Goal: Information Seeking & Learning: Learn about a topic

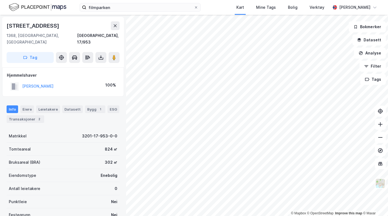
click at [126, 2] on div "filmparken Kart Mine Tags Bolig Verktøy [PERSON_NAME]" at bounding box center [194, 7] width 388 height 15
drag, startPoint x: 126, startPoint y: 2, endPoint x: 70, endPoint y: 10, distance: 56.3
click at [70, 10] on div "filmparken Kart Mine Tags Bolig Verktøy [PERSON_NAME]" at bounding box center [194, 7] width 388 height 15
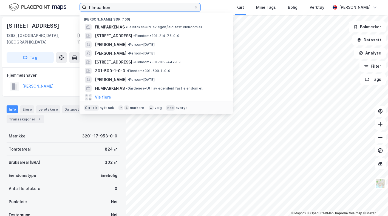
click at [125, 8] on input "filmparken" at bounding box center [139, 7] width 107 height 8
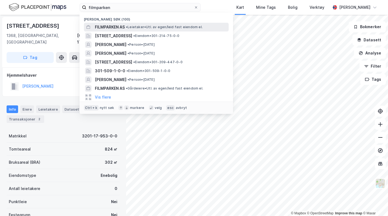
click at [133, 27] on span "• Leietaker • Utl. av egen/leid fast eiendom el." at bounding box center [164, 27] width 77 height 4
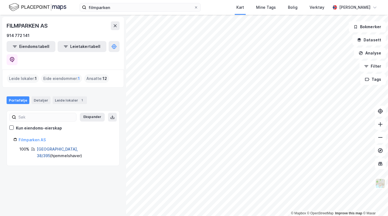
click at [48, 147] on link "[GEOGRAPHIC_DATA], 38/395" at bounding box center [57, 152] width 41 height 11
